Goal: Transaction & Acquisition: Purchase product/service

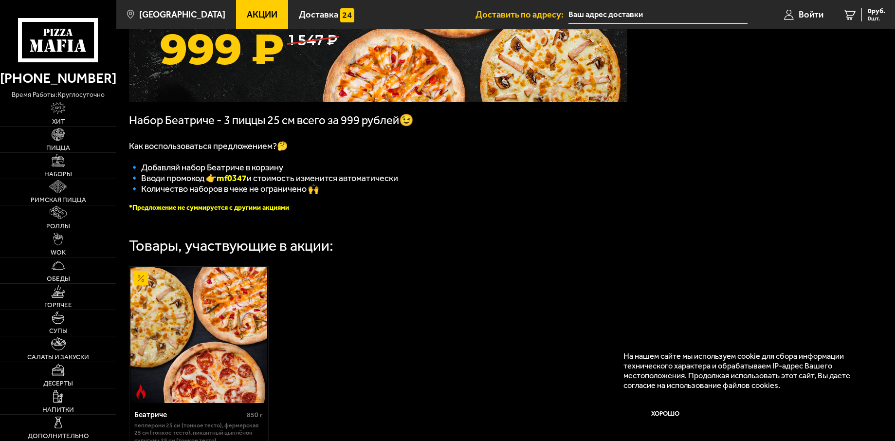
scroll to position [146, 0]
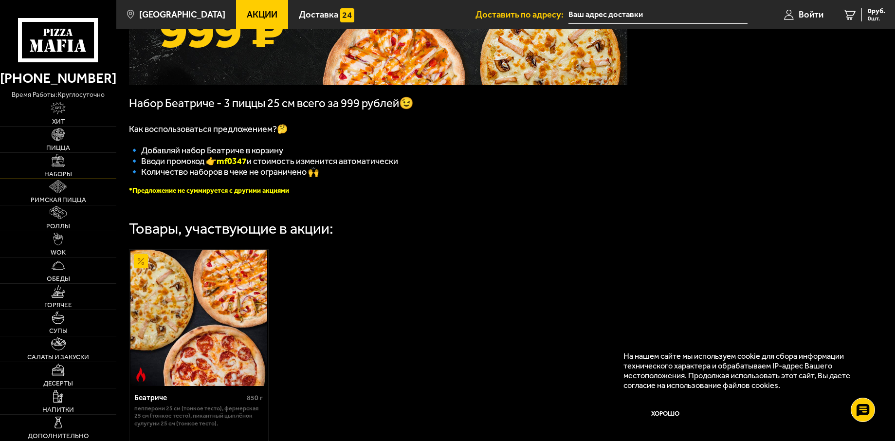
click at [64, 163] on img at bounding box center [58, 160] width 13 height 13
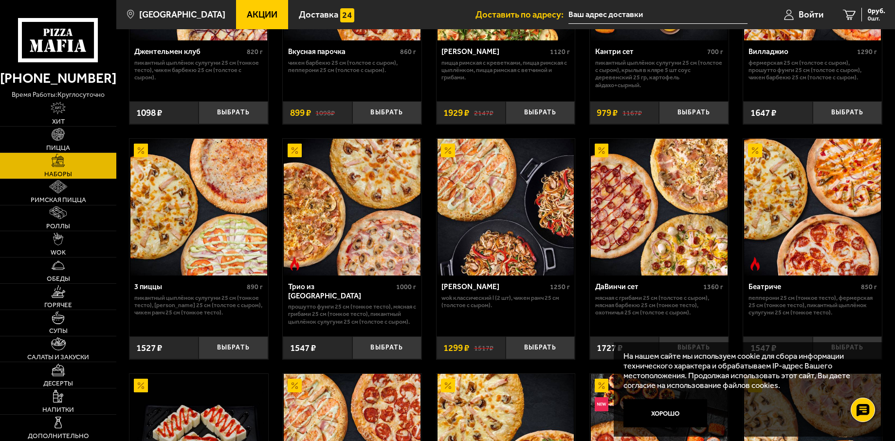
scroll to position [195, 0]
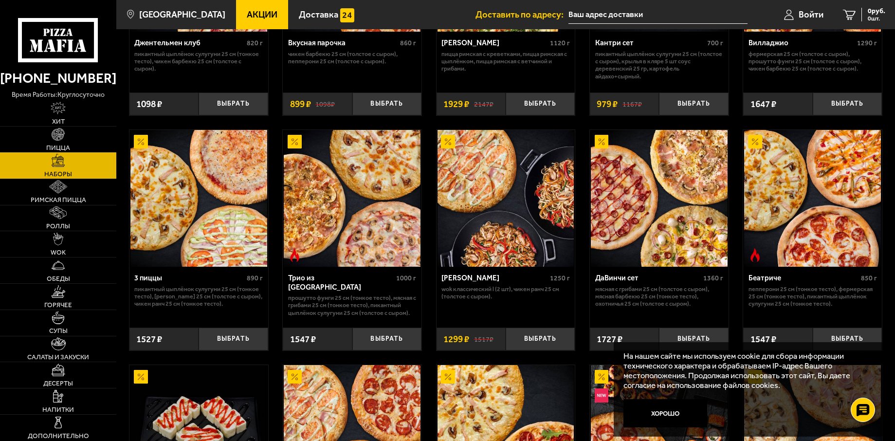
click at [74, 140] on link "Пицца" at bounding box center [58, 139] width 116 height 26
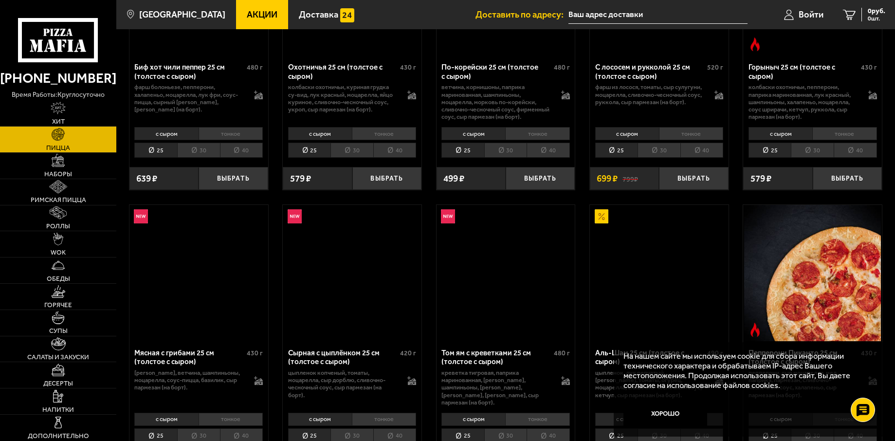
scroll to position [49, 0]
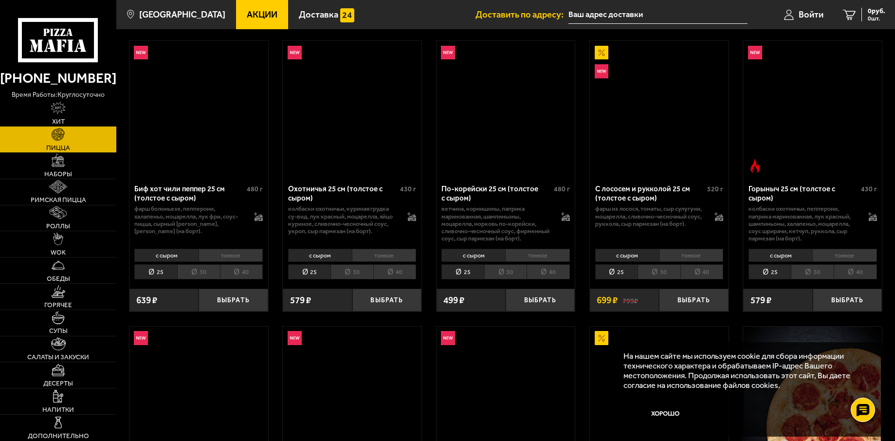
click at [63, 43] on icon at bounding box center [58, 40] width 81 height 45
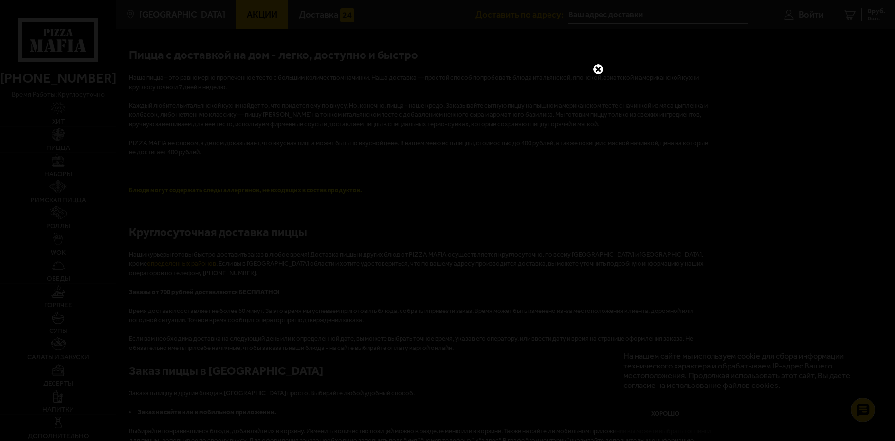
click at [594, 69] on link at bounding box center [598, 69] width 13 height 13
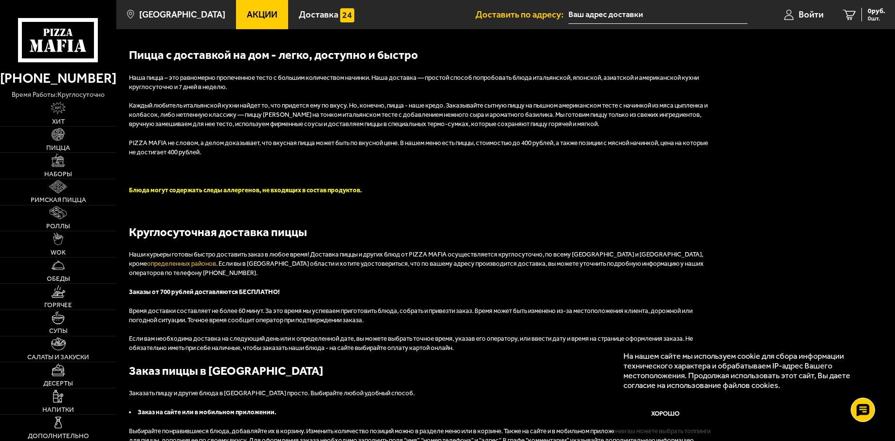
click at [254, 11] on span "Акции" at bounding box center [262, 14] width 31 height 9
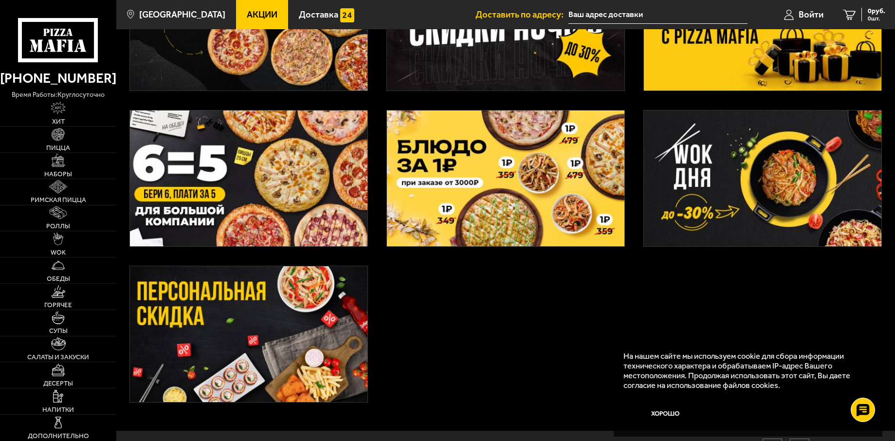
scroll to position [292, 0]
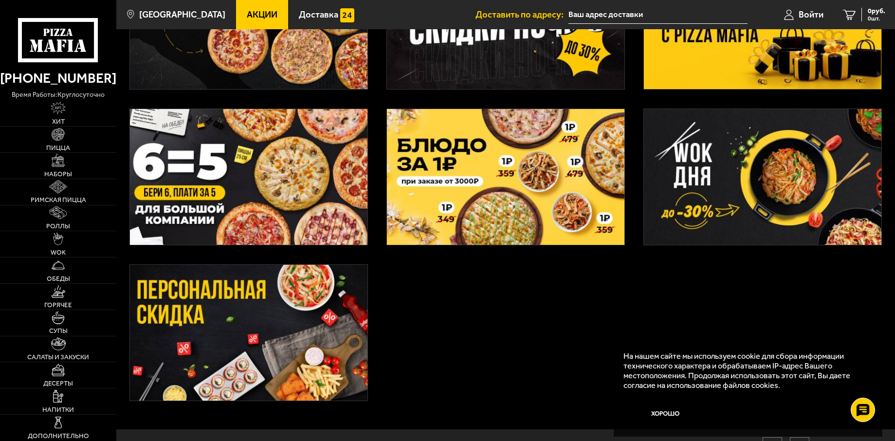
click at [276, 187] on img at bounding box center [248, 177] width 237 height 136
